Goal: Transaction & Acquisition: Book appointment/travel/reservation

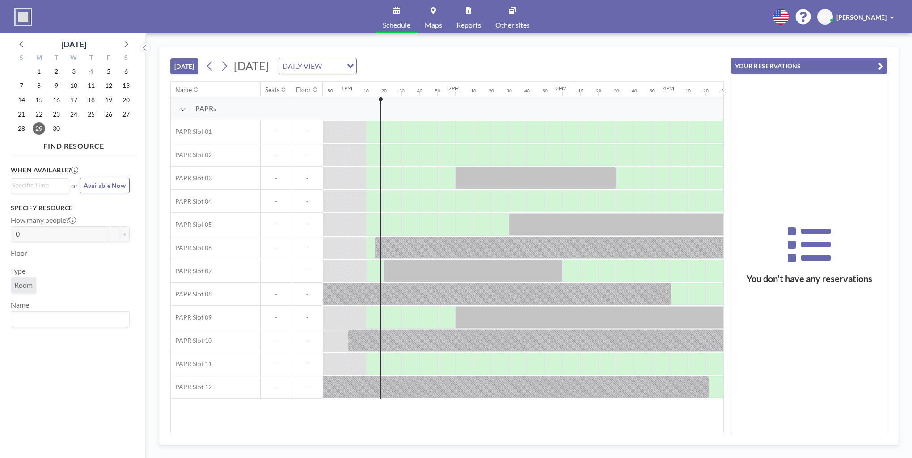
scroll to position [0, 1394]
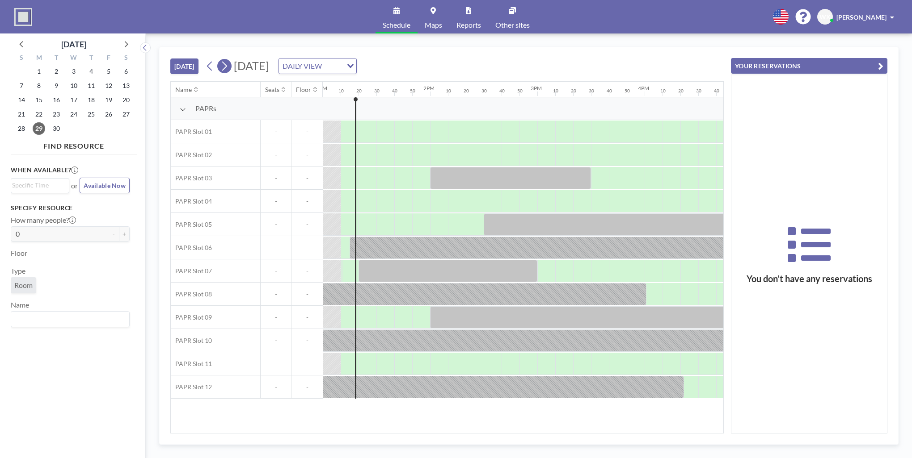
click at [228, 65] on icon at bounding box center [224, 65] width 8 height 13
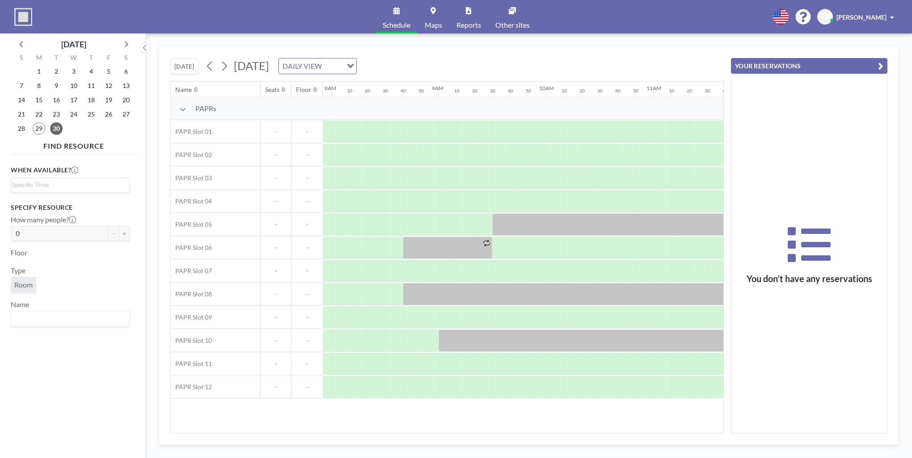
scroll to position [0, 858]
click at [513, 370] on div at bounding box center [510, 364] width 18 height 22
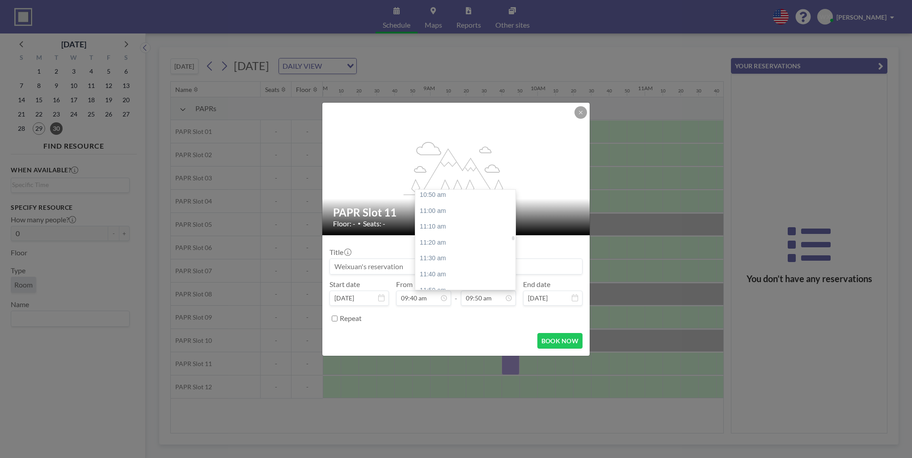
scroll to position [1072, 0]
click at [440, 223] on div "11:30 am" at bounding box center [467, 222] width 105 height 16
click at [439, 214] on div "11:40 am" at bounding box center [467, 214] width 105 height 16
type input "11:40 am"
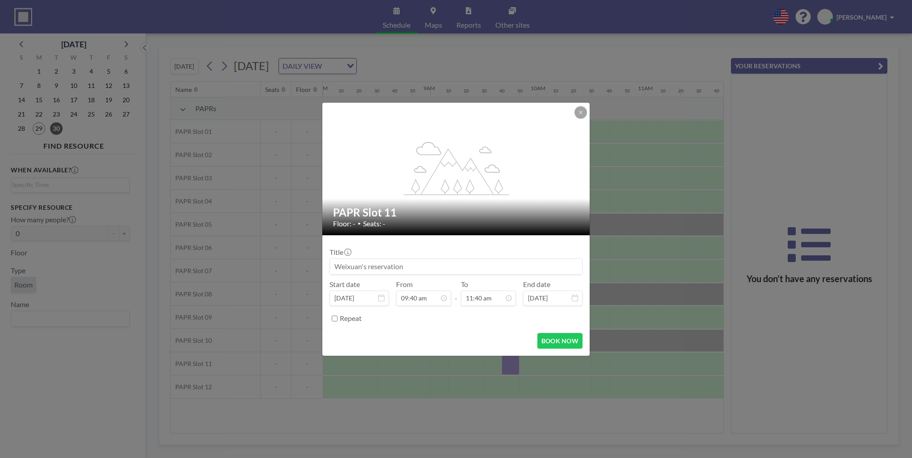
scroll to position [1114, 0]
click at [557, 343] on button "BOOK NOW" at bounding box center [559, 341] width 45 height 16
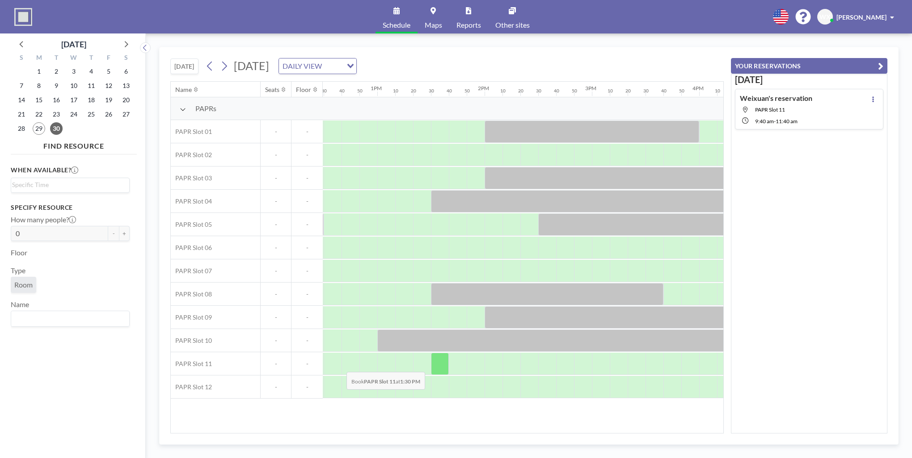
scroll to position [0, 1339]
click at [437, 361] on div at bounding box center [440, 364] width 18 height 22
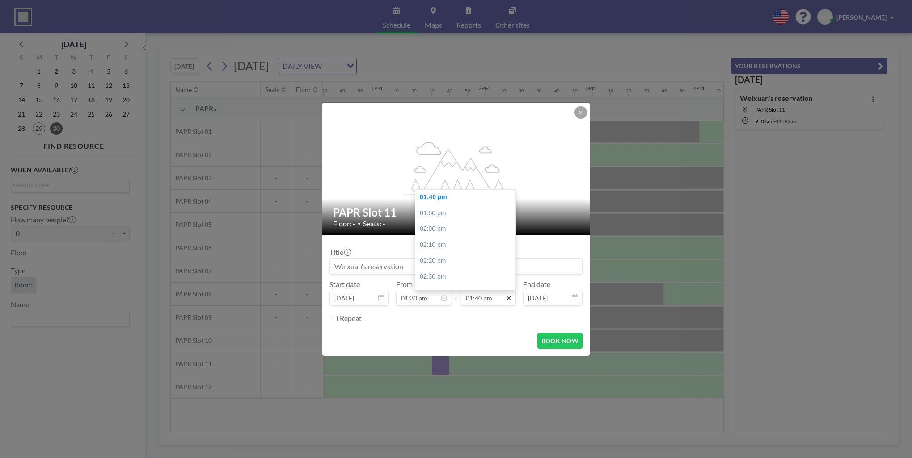
click at [509, 299] on icon at bounding box center [508, 298] width 4 height 4
click at [446, 196] on div "03:30 pm" at bounding box center [467, 194] width 105 height 16
type input "03:30 pm"
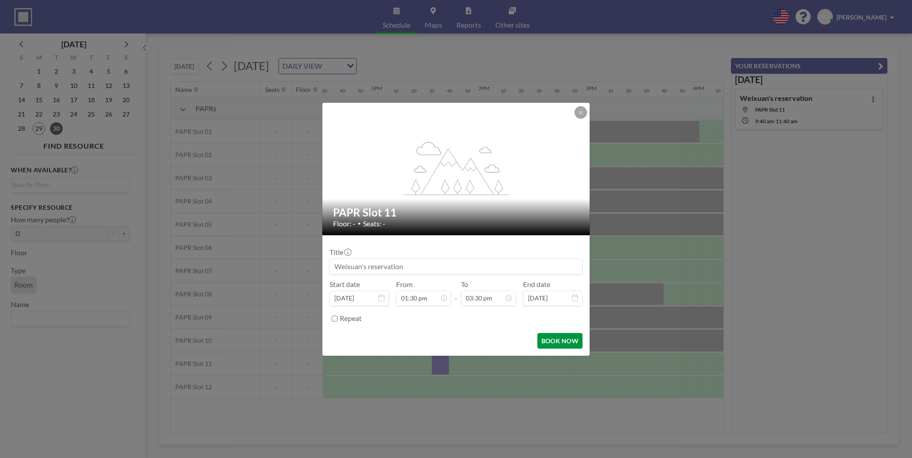
click at [556, 343] on button "BOOK NOW" at bounding box center [559, 341] width 45 height 16
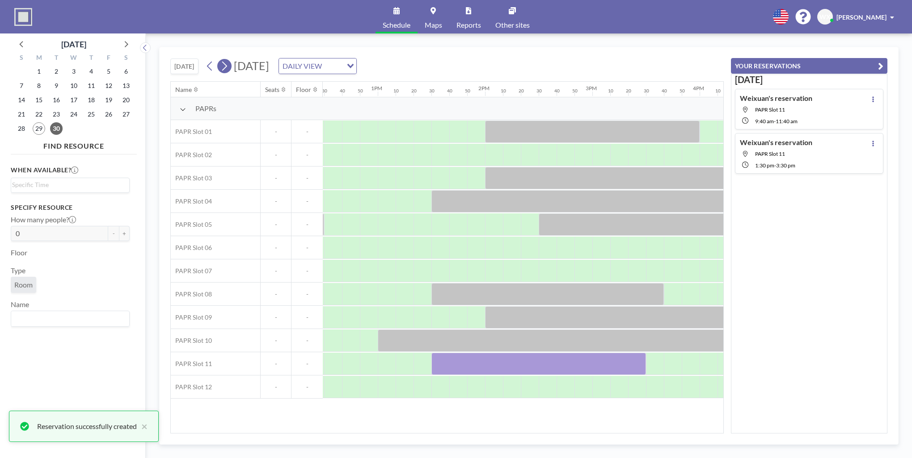
click at [223, 65] on icon at bounding box center [224, 65] width 8 height 13
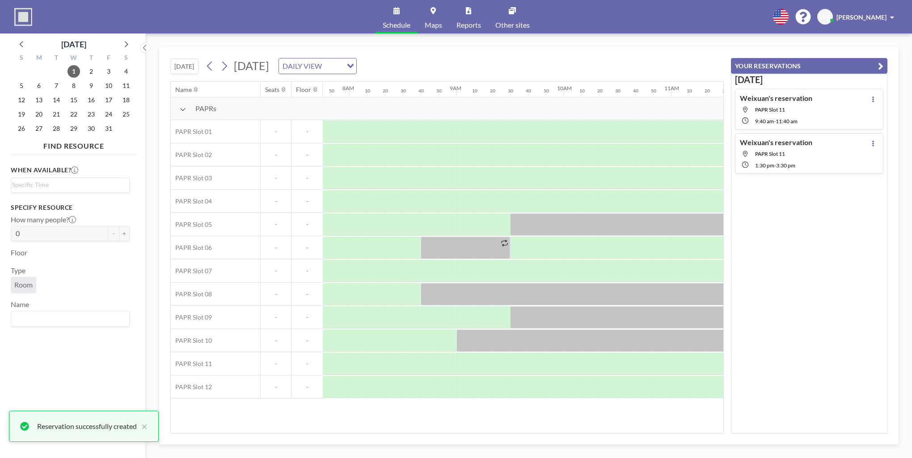
scroll to position [0, 840]
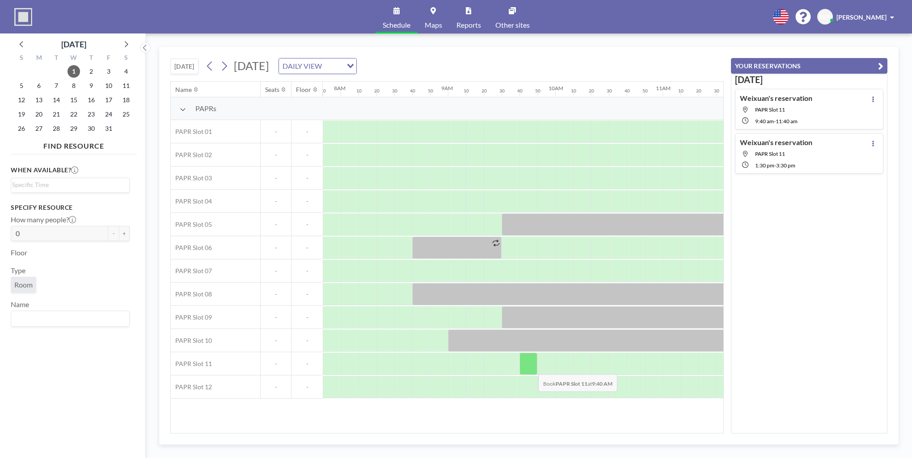
click at [531, 368] on div at bounding box center [528, 364] width 18 height 22
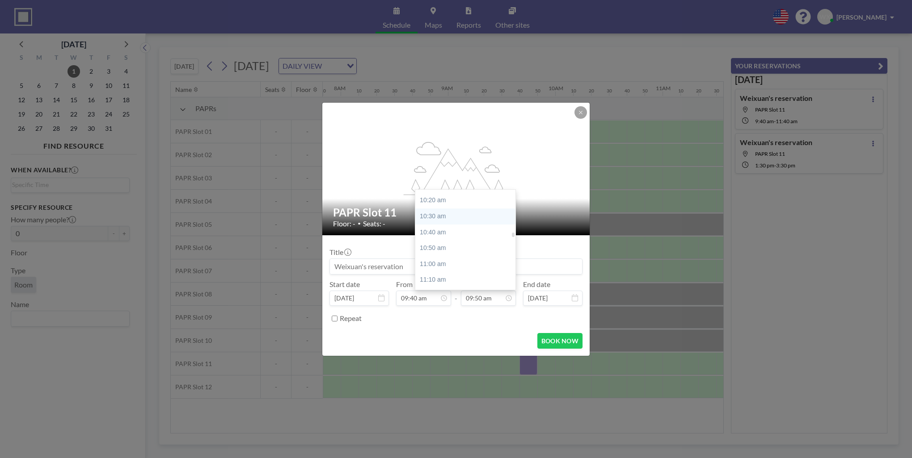
scroll to position [1072, 0]
click at [454, 235] on div "11:40 am" at bounding box center [467, 239] width 105 height 16
type input "11:40 am"
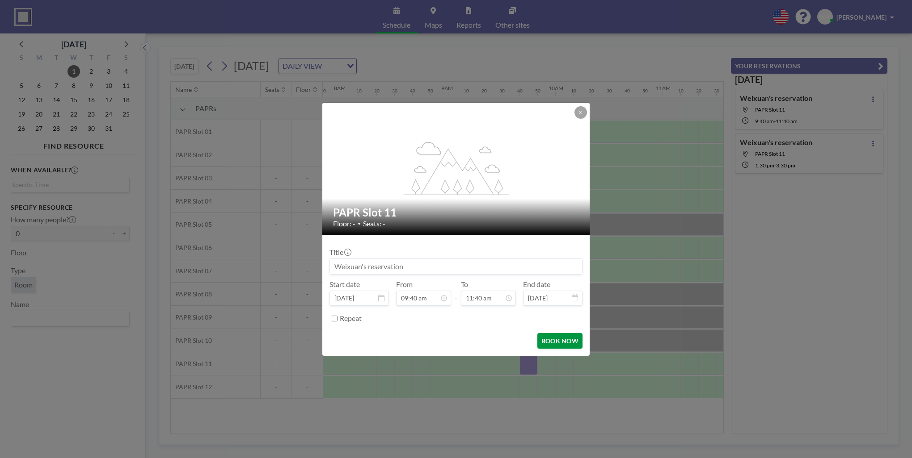
click at [546, 335] on button "BOOK NOW" at bounding box center [559, 341] width 45 height 16
